Goal: Book appointment/travel/reservation

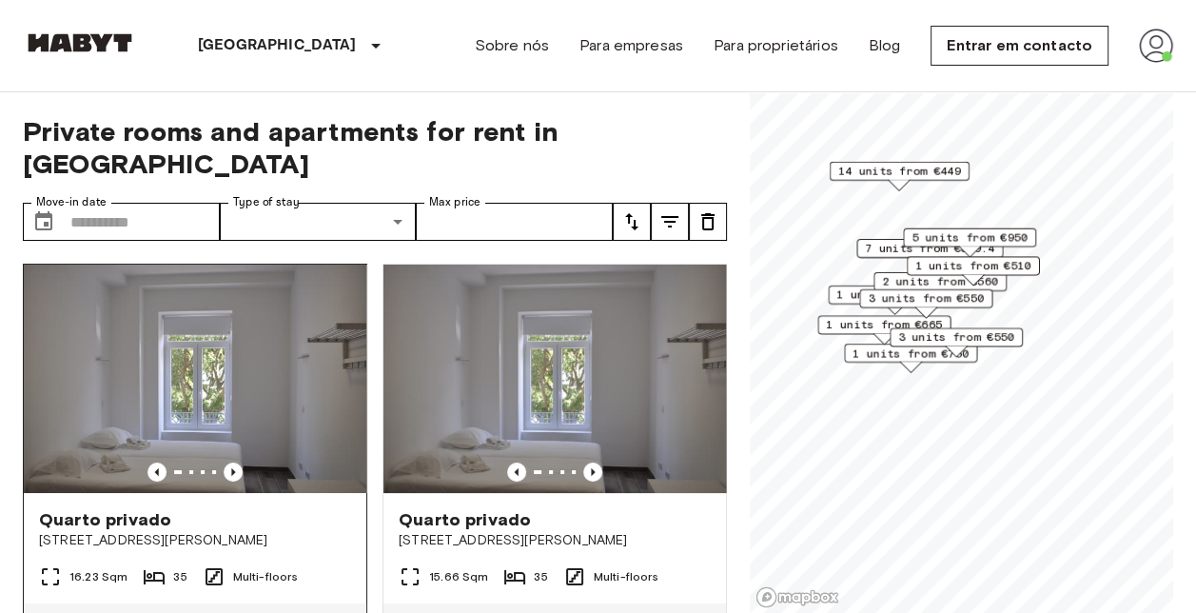
click at [220, 344] on img at bounding box center [195, 378] width 342 height 228
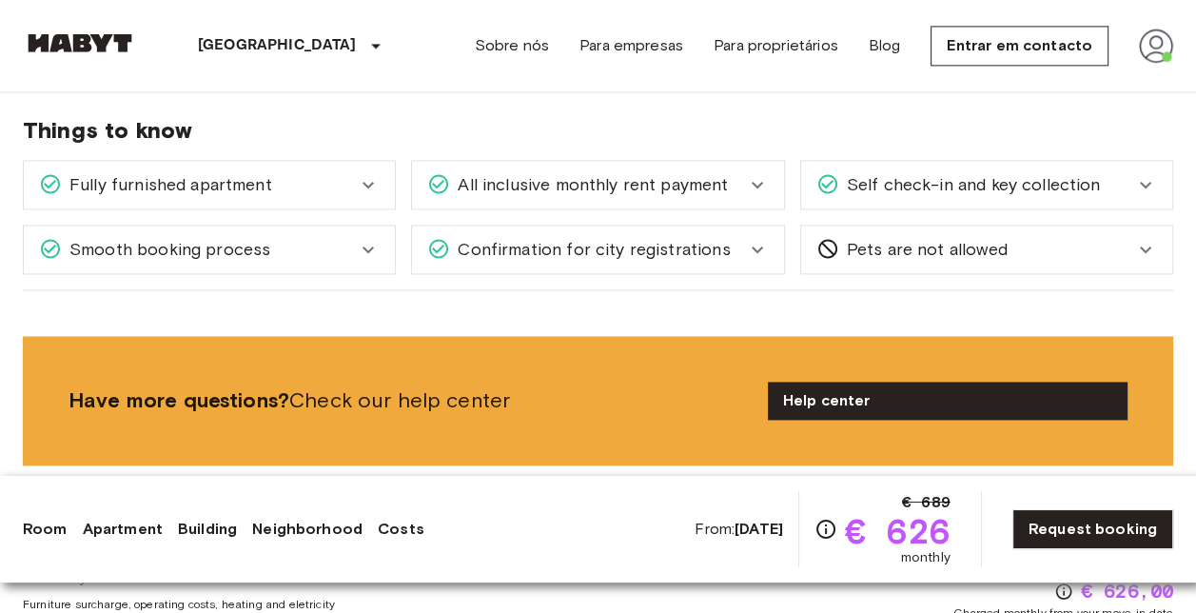
scroll to position [2283, 0]
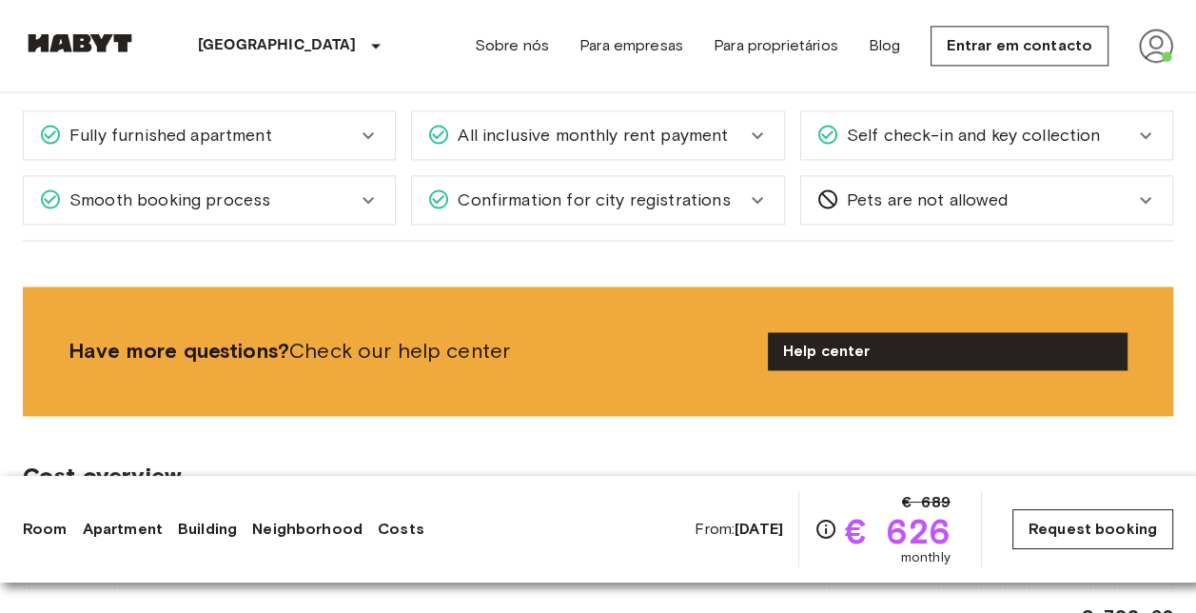
click at [1062, 530] on link "Request booking" at bounding box center [1092, 529] width 161 height 40
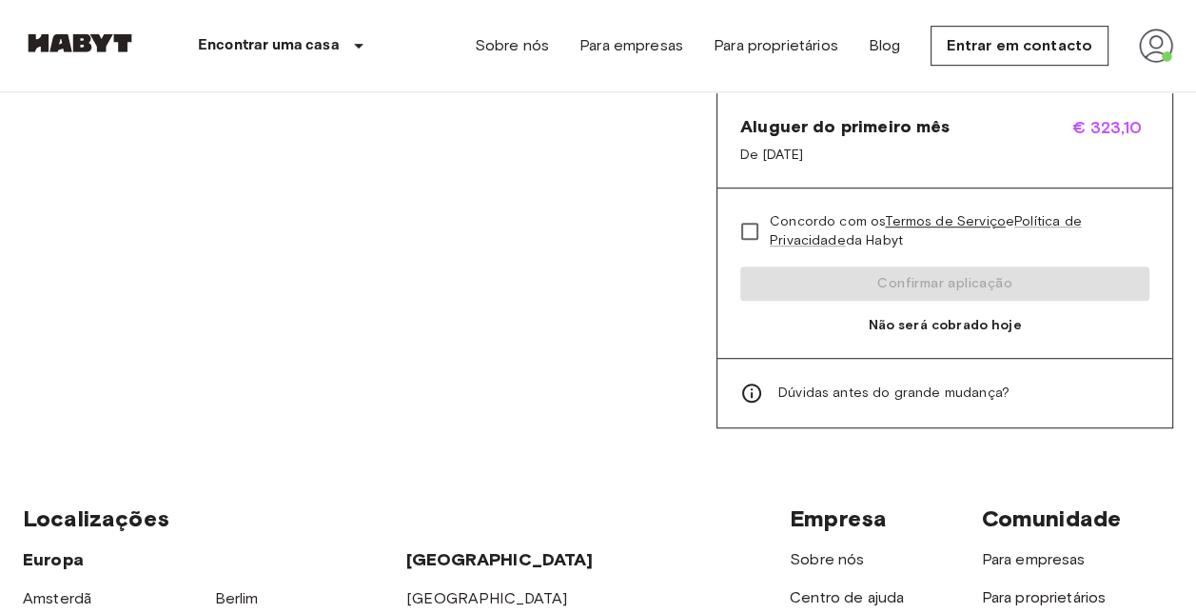
scroll to position [951, 0]
